Goal: Information Seeking & Learning: Check status

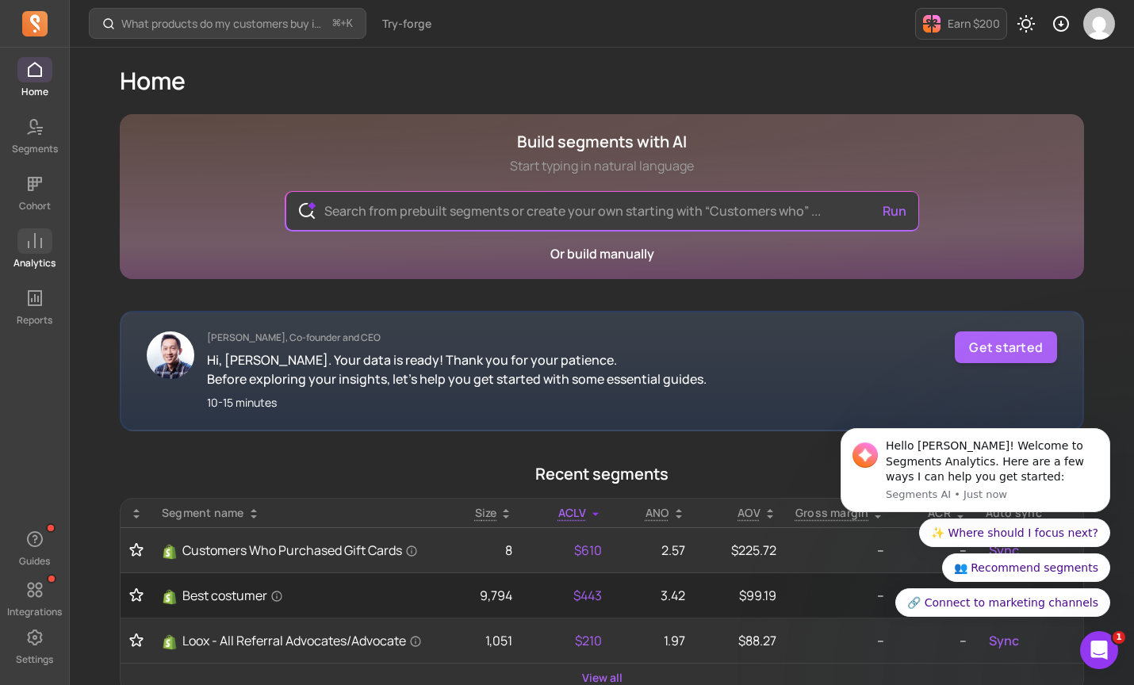
click at [37, 247] on icon at bounding box center [34, 240] width 19 height 19
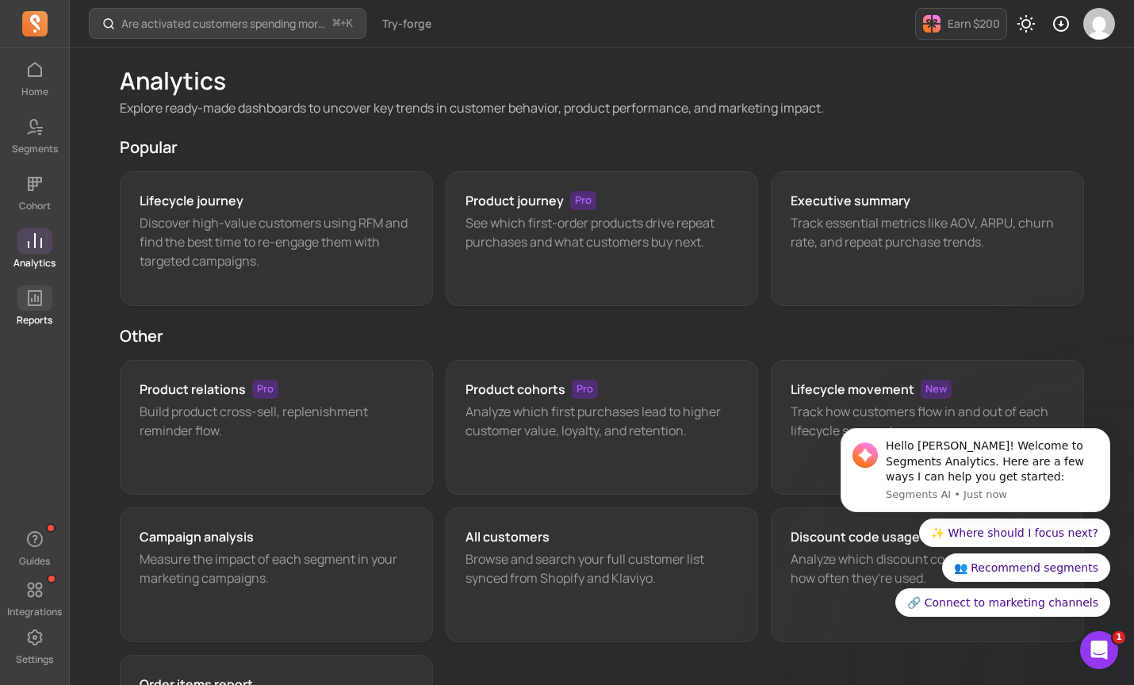
click at [40, 303] on icon at bounding box center [35, 298] width 14 height 16
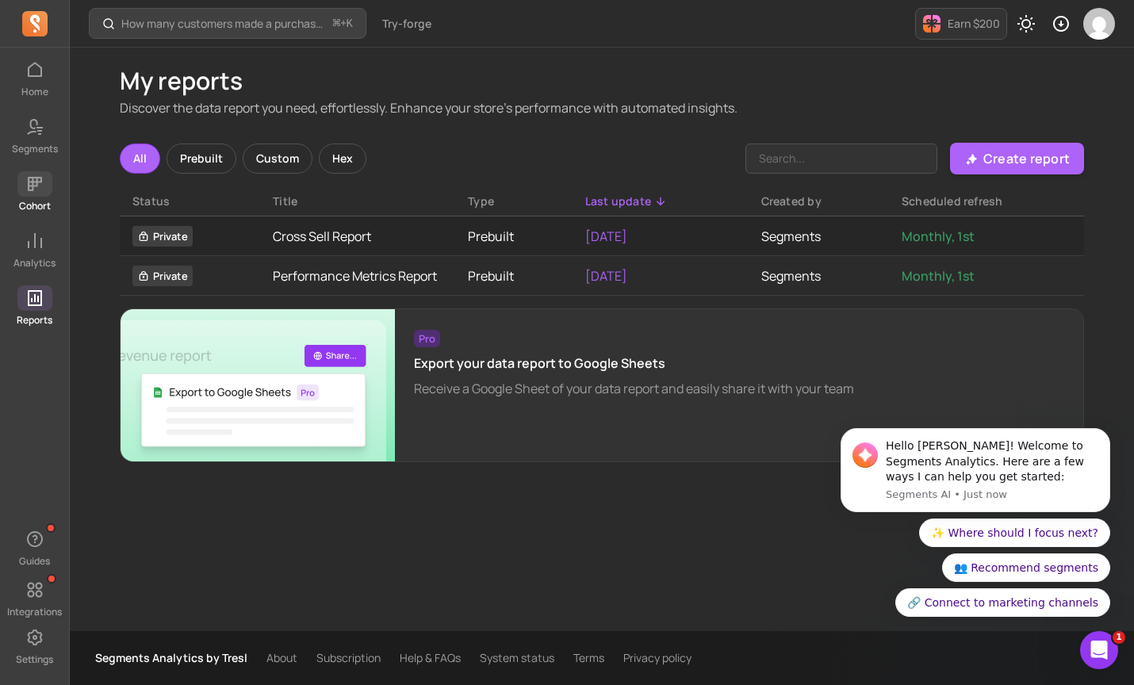
click at [36, 187] on icon at bounding box center [34, 183] width 19 height 19
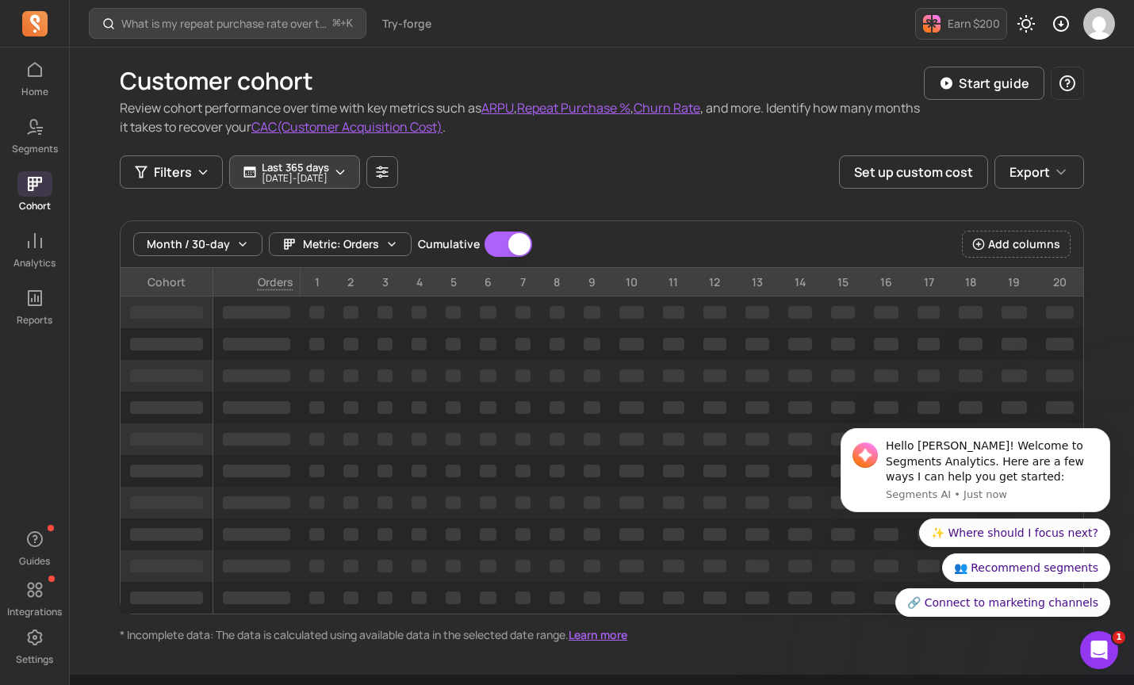
click at [318, 168] on p "Last 365 days" at bounding box center [295, 167] width 67 height 13
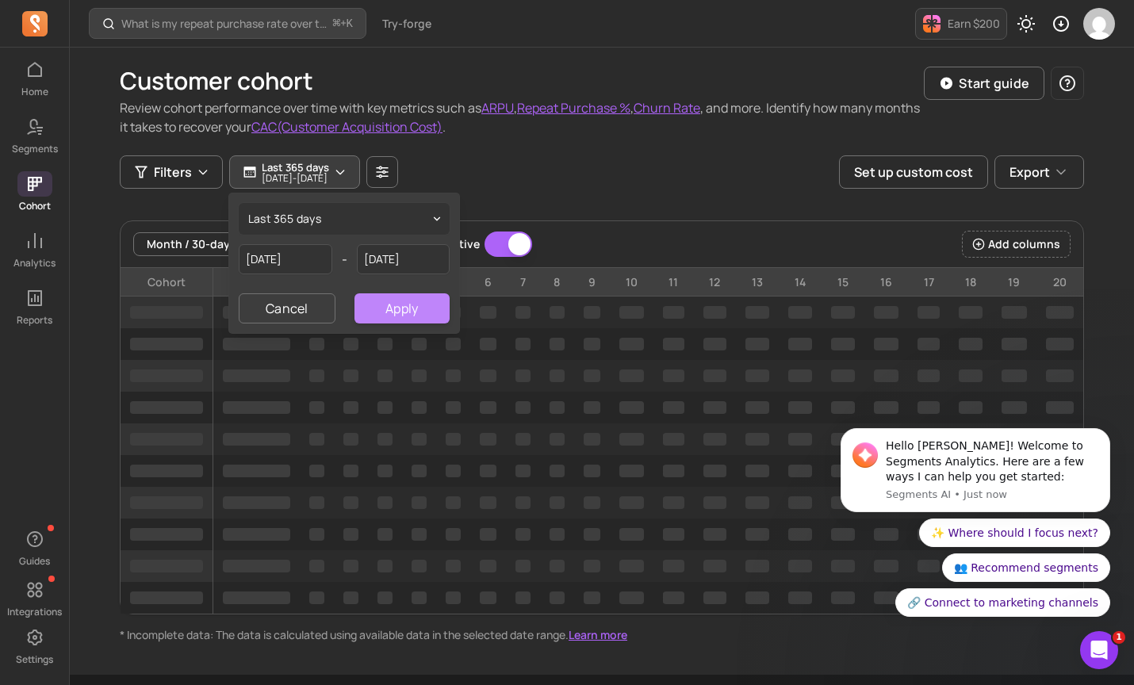
click at [413, 315] on button "Apply" at bounding box center [401, 308] width 95 height 30
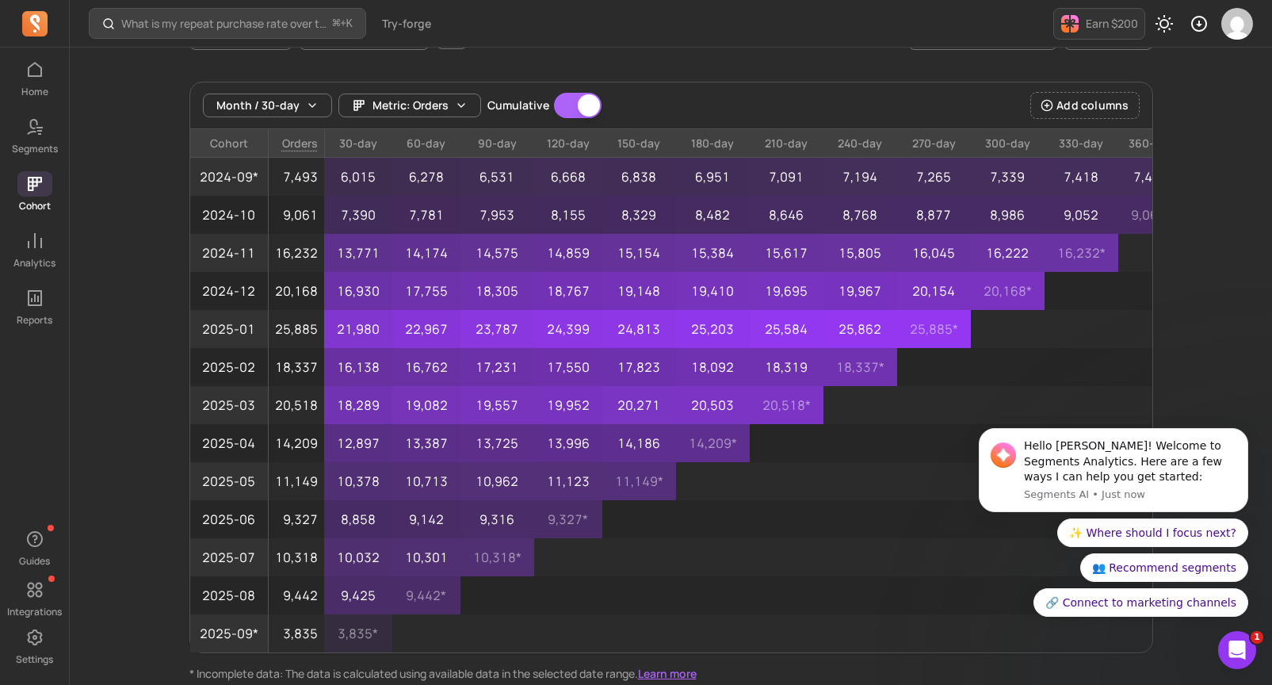
scroll to position [147, 0]
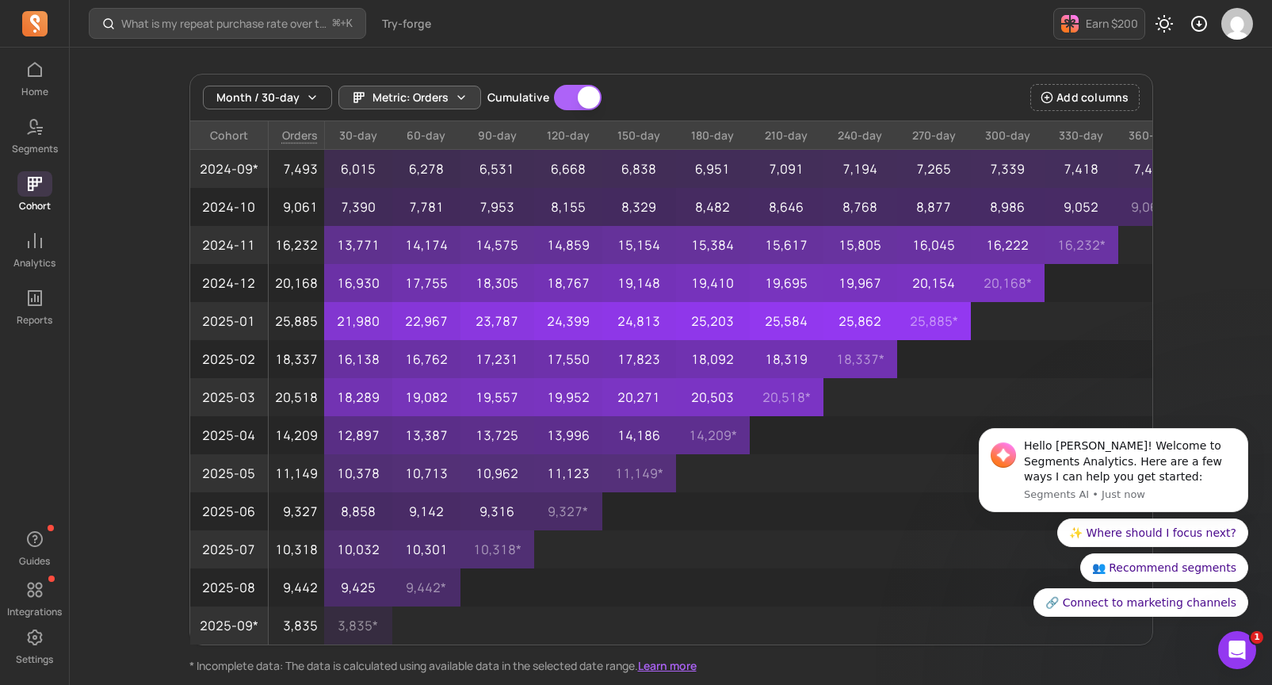
click at [385, 91] on span "Metric: Orders" at bounding box center [411, 98] width 76 height 16
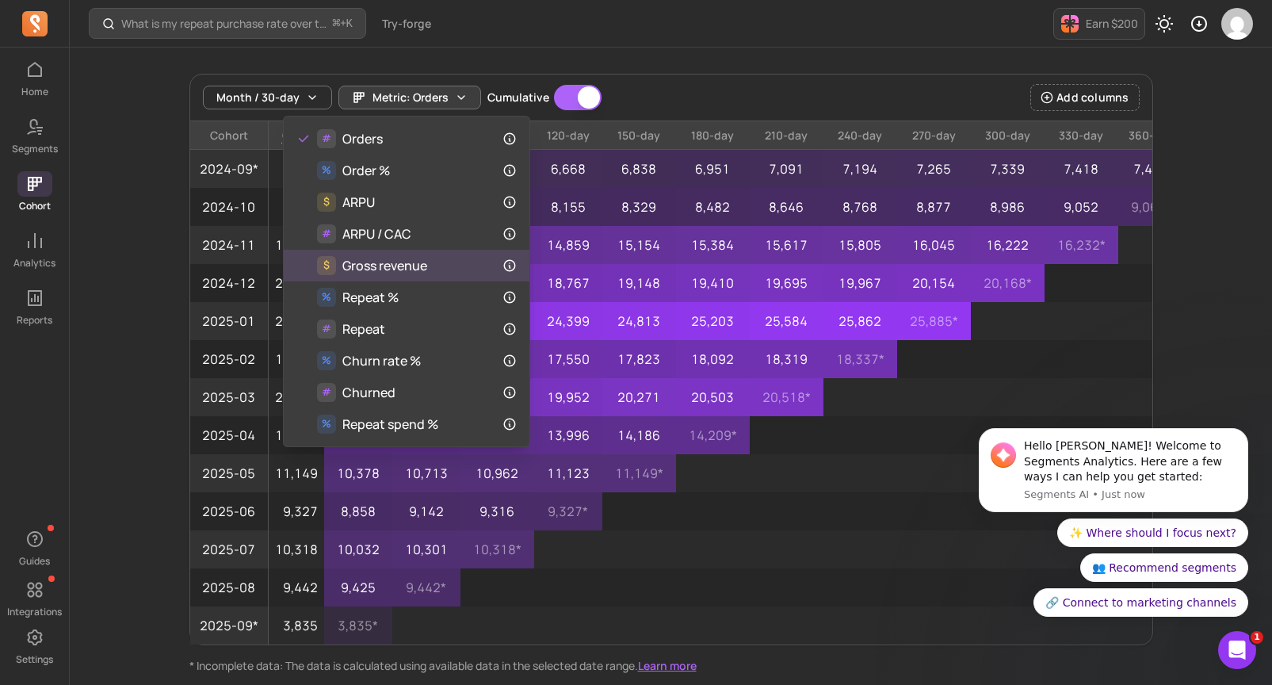
click at [433, 275] on div "$ Gross revenue" at bounding box center [407, 266] width 246 height 32
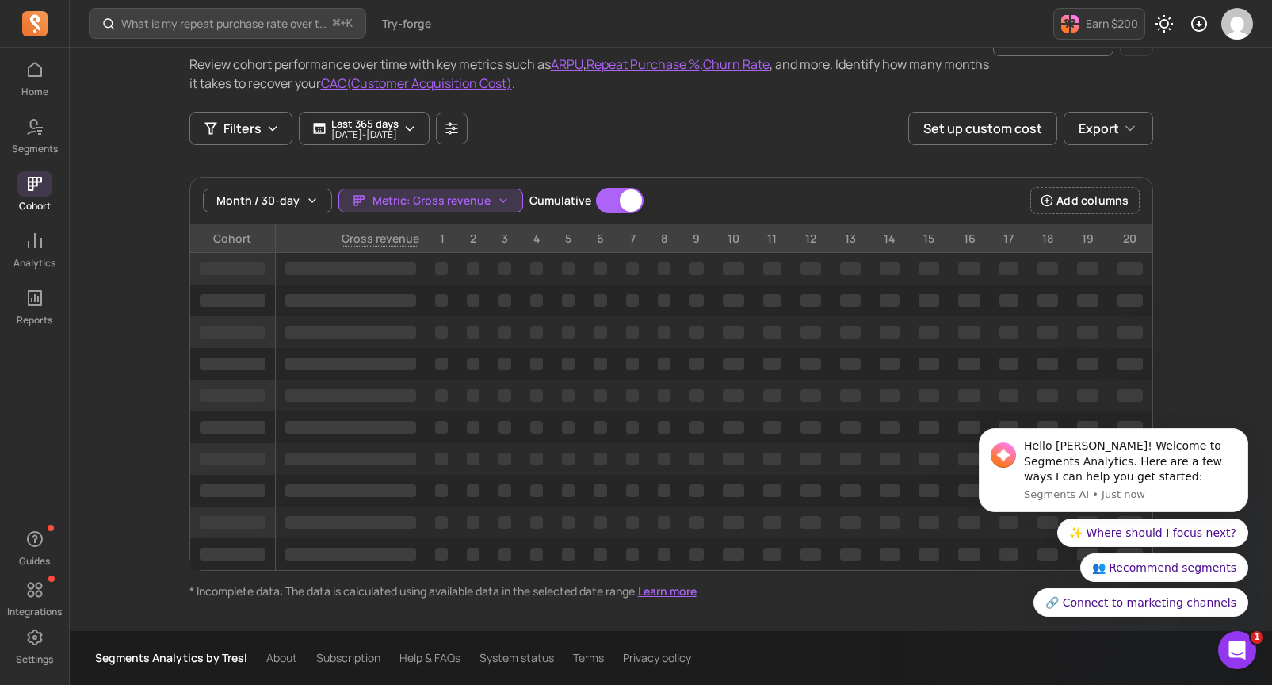
scroll to position [44, 0]
click at [310, 206] on icon "button" at bounding box center [312, 200] width 13 height 13
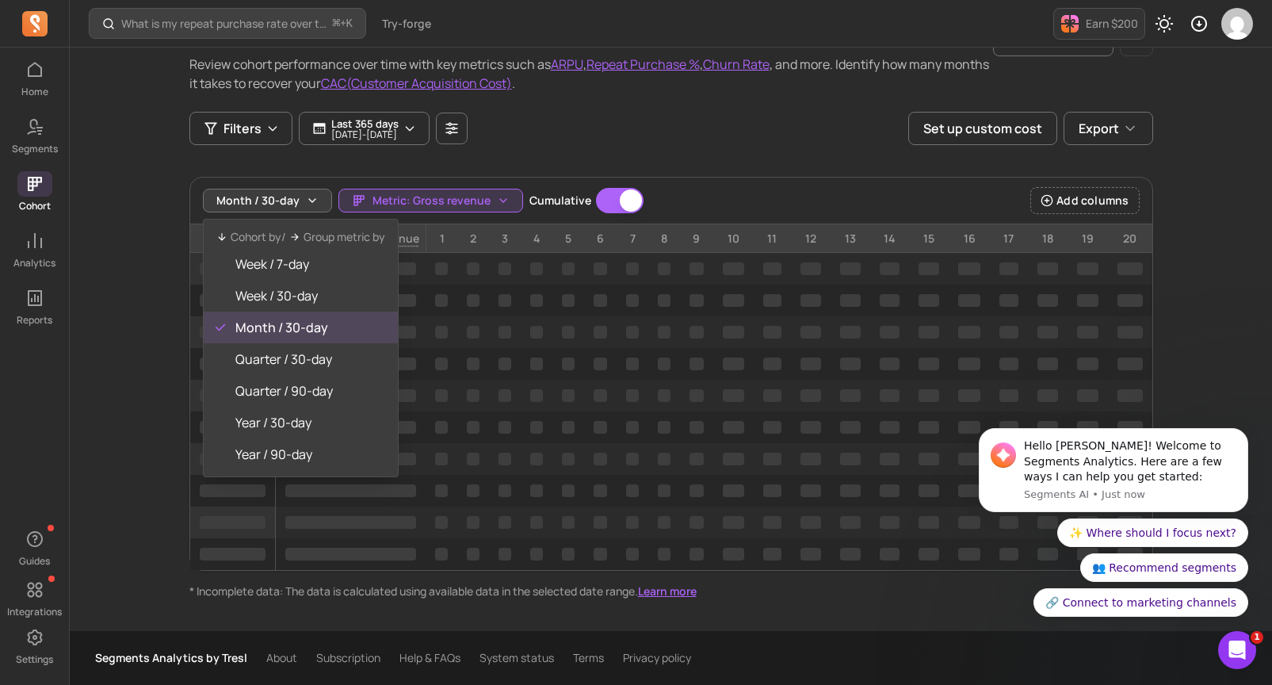
click at [308, 205] on icon "button" at bounding box center [312, 200] width 13 height 13
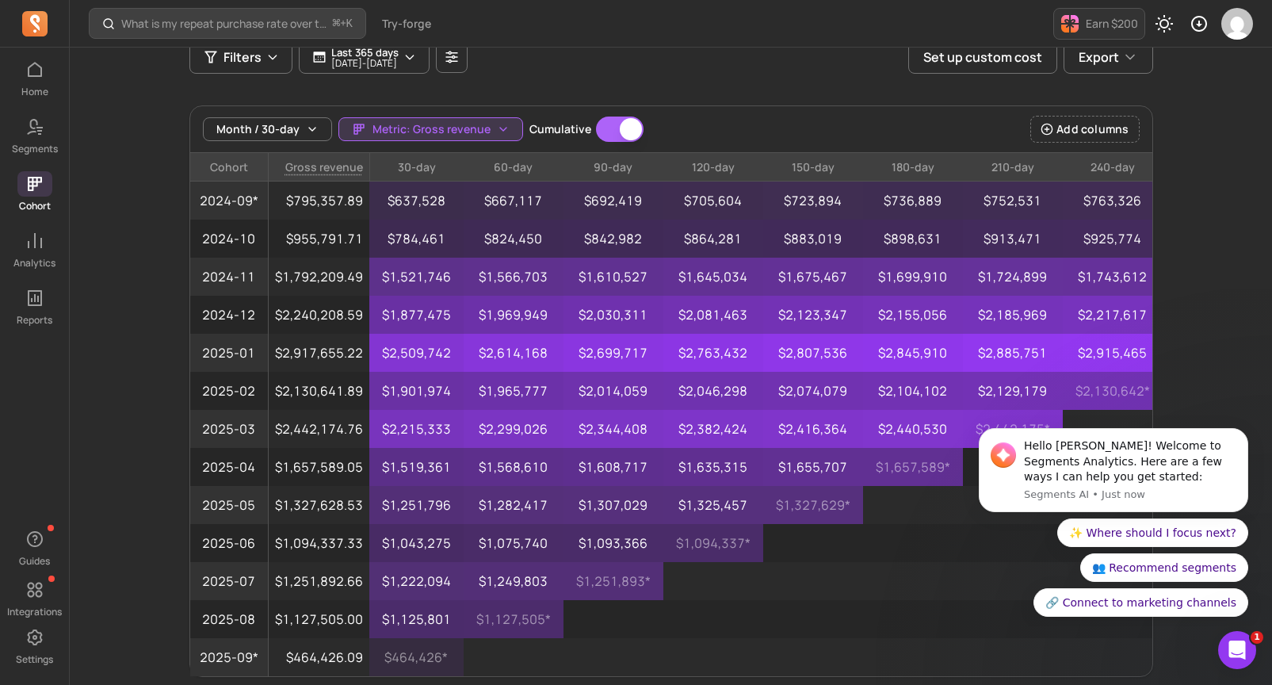
scroll to position [130, 0]
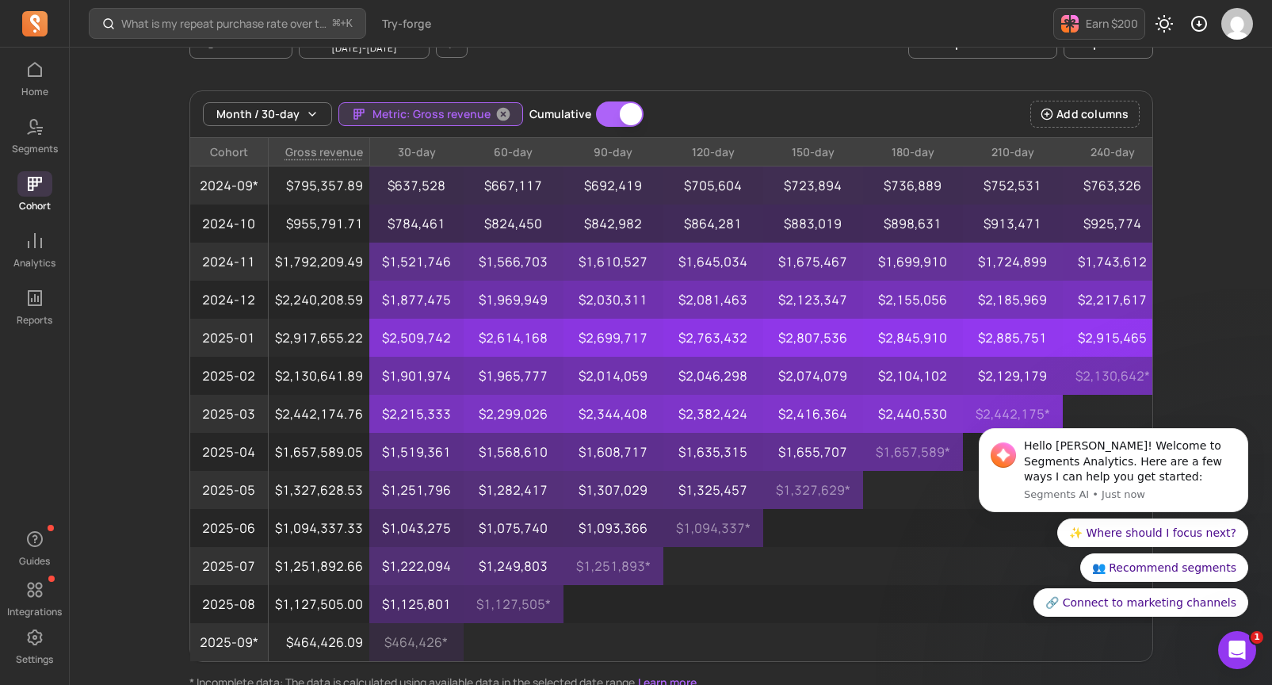
click at [447, 114] on span "Metric: Gross revenue" at bounding box center [432, 114] width 118 height 16
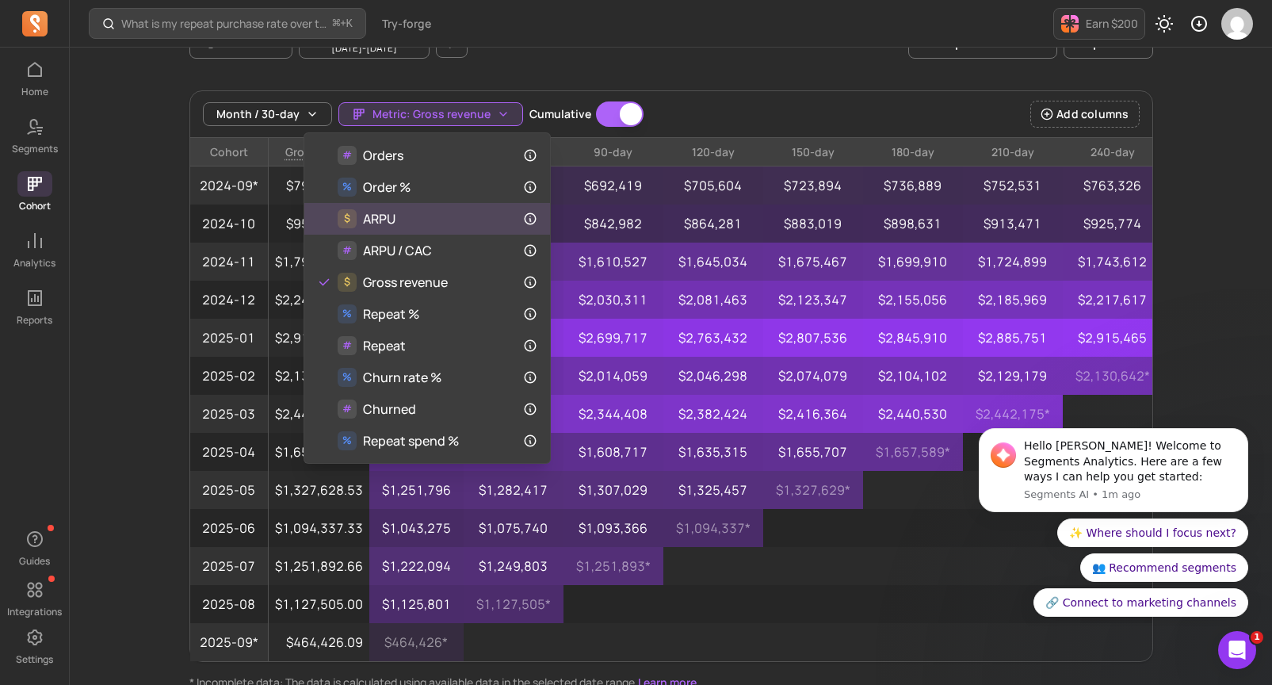
click at [459, 220] on div "$ ARPU" at bounding box center [427, 218] width 220 height 19
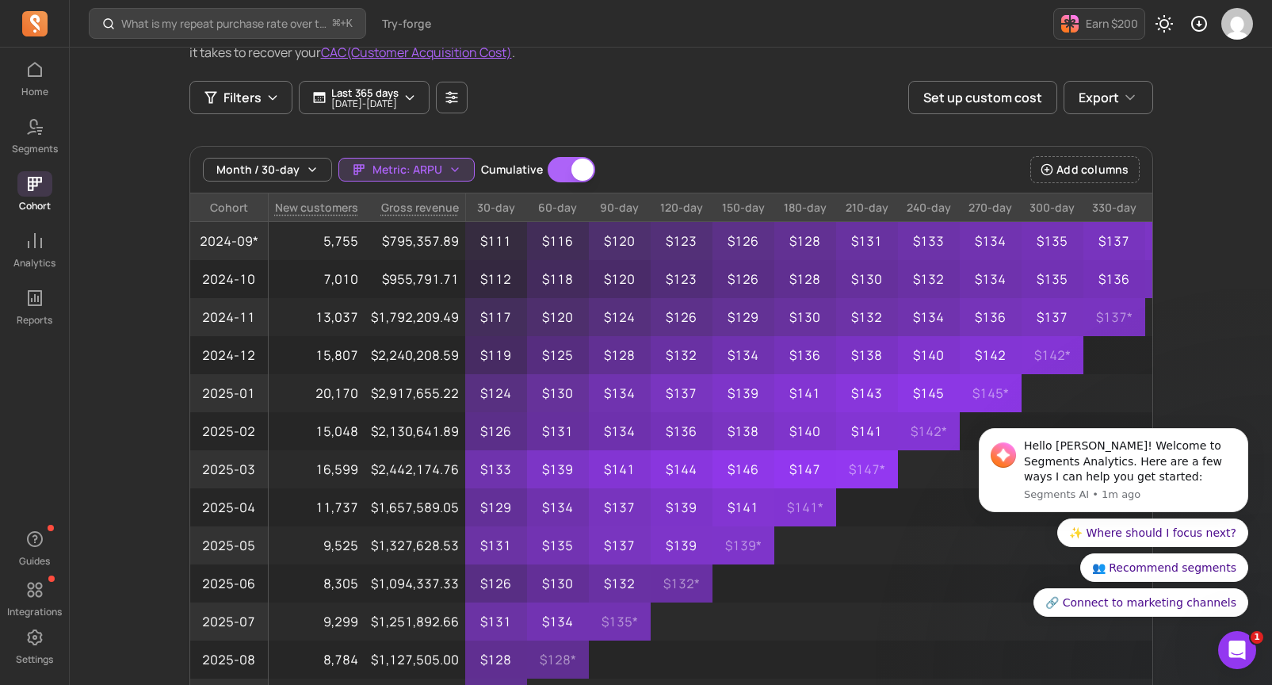
scroll to position [100, 0]
